Goal: Check status: Check status

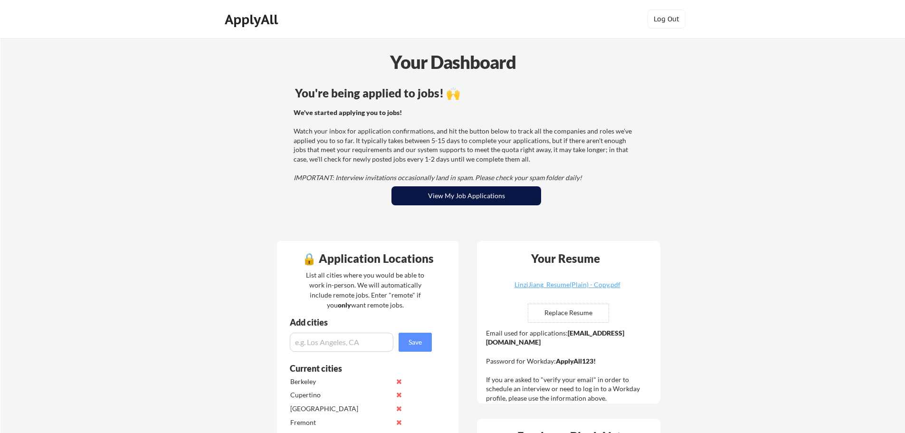
click at [467, 196] on button "View My Job Applications" at bounding box center [466, 195] width 150 height 19
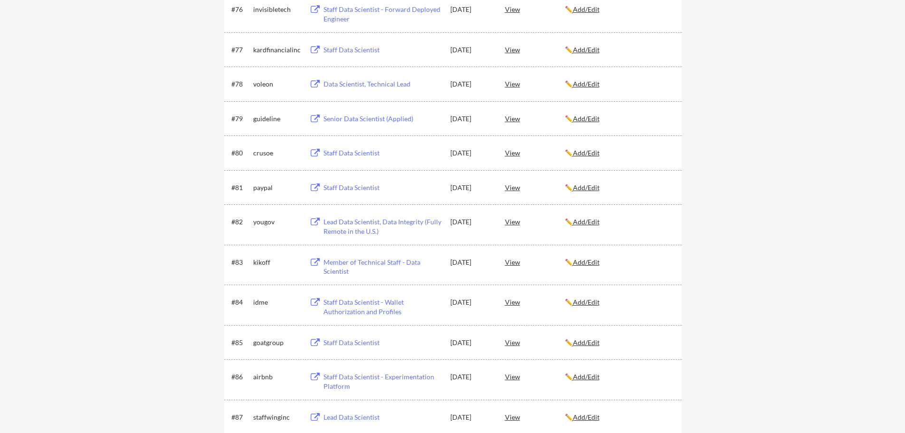
scroll to position [3135, 0]
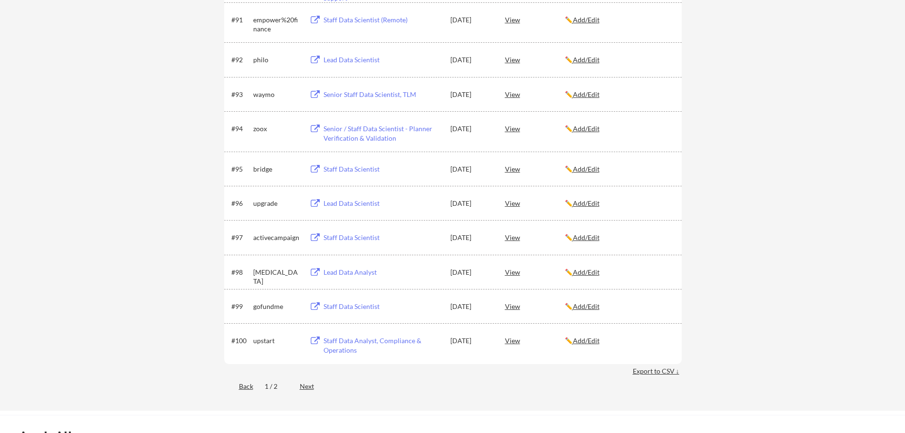
scroll to position [3862, 0]
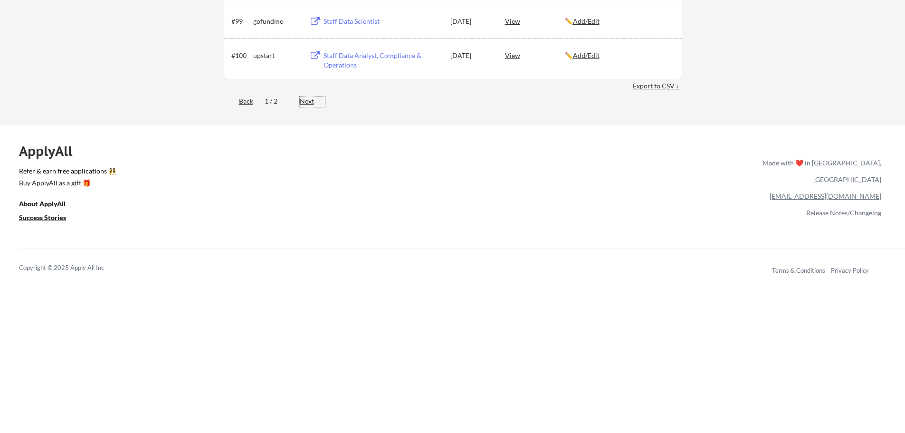
click at [309, 103] on div "Next" at bounding box center [312, 100] width 25 height 9
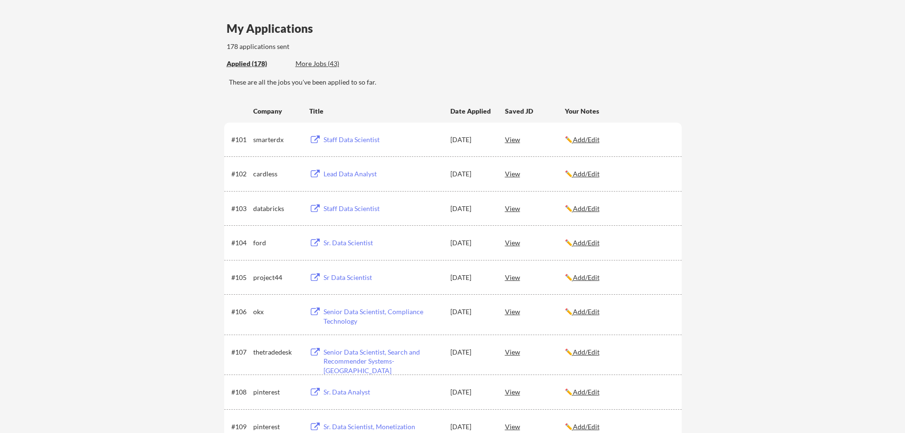
scroll to position [0, 0]
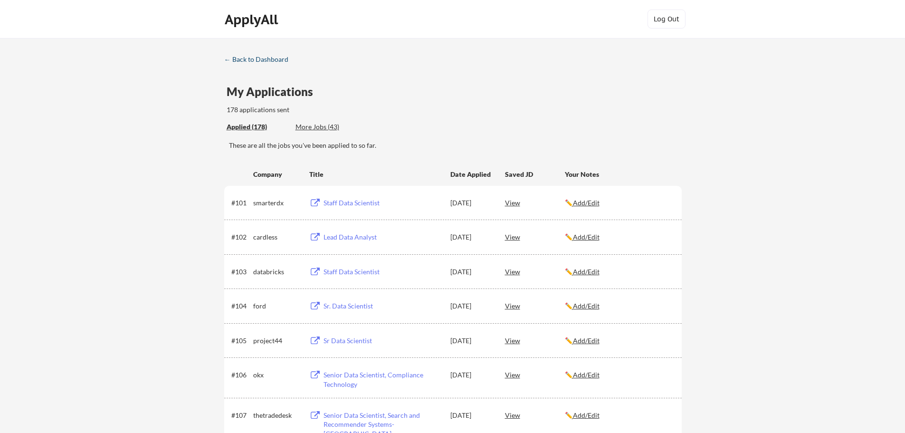
click at [261, 57] on div "← Back to Dashboard" at bounding box center [259, 59] width 71 height 7
